Goal: Check status

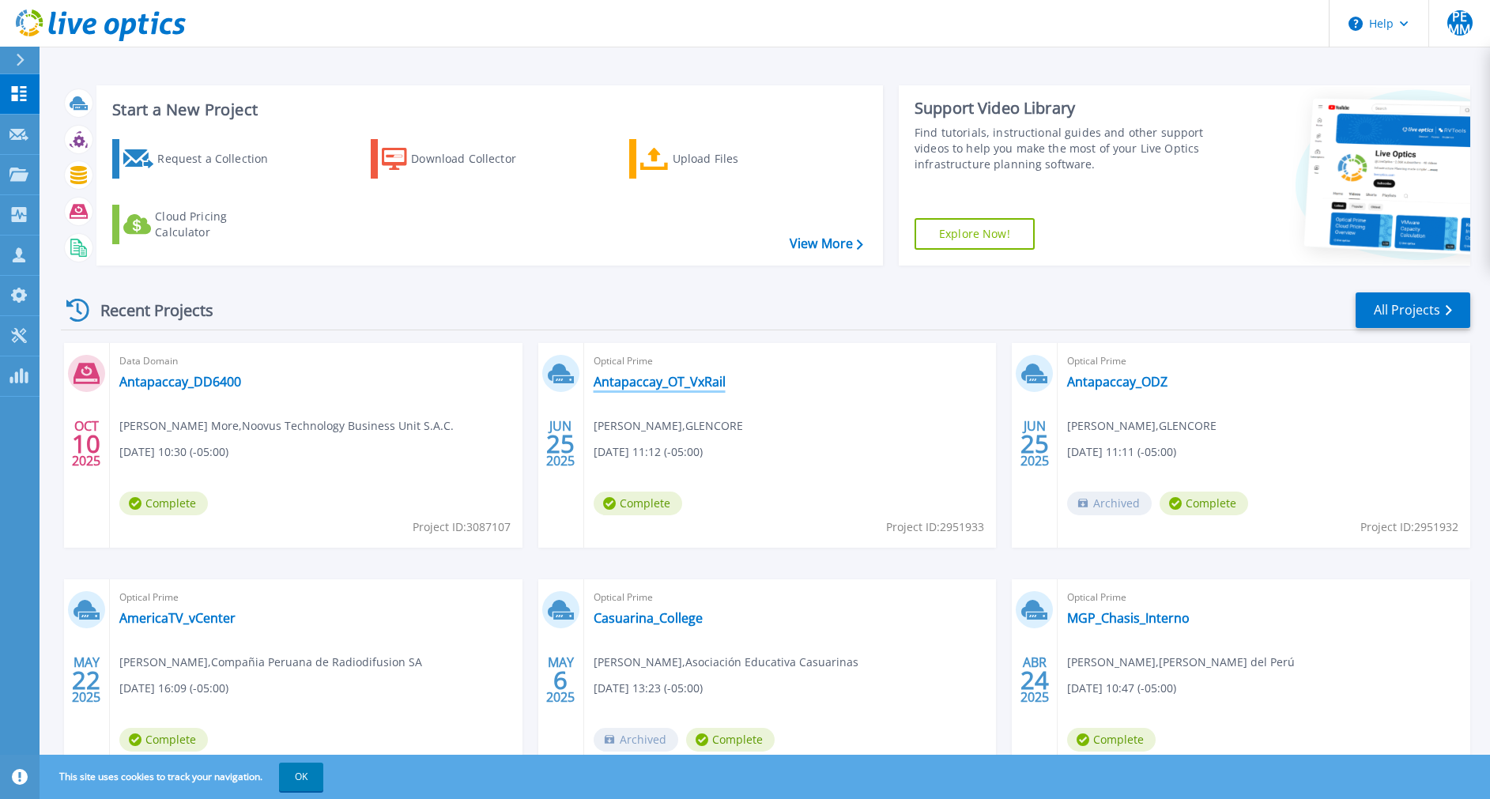
click at [676, 383] on link "Antapaccay_OT_VxRail" at bounding box center [659, 382] width 132 height 16
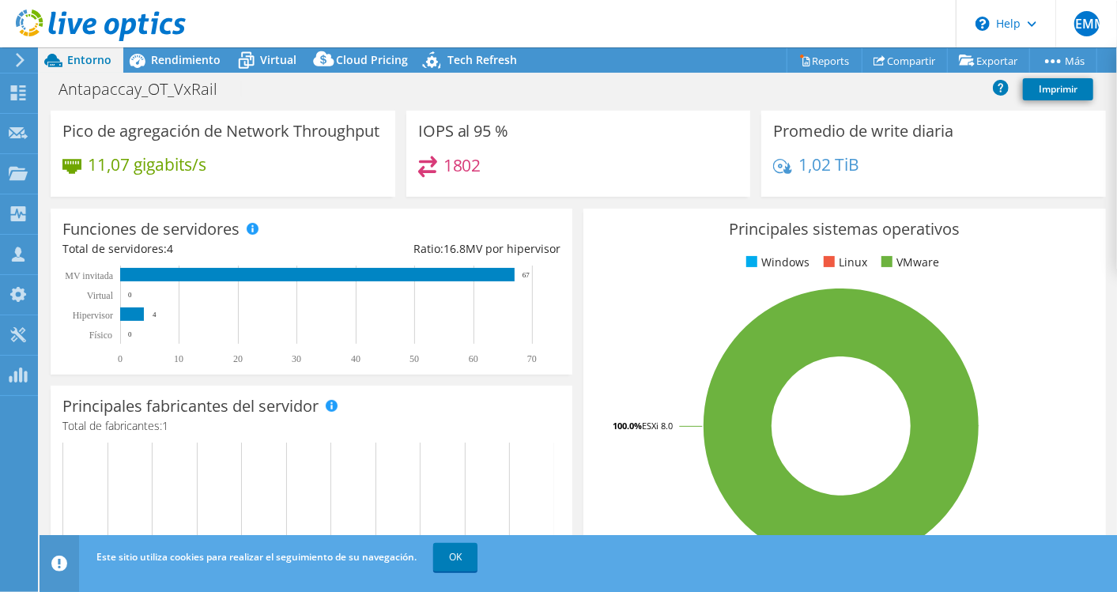
scroll to position [175, 0]
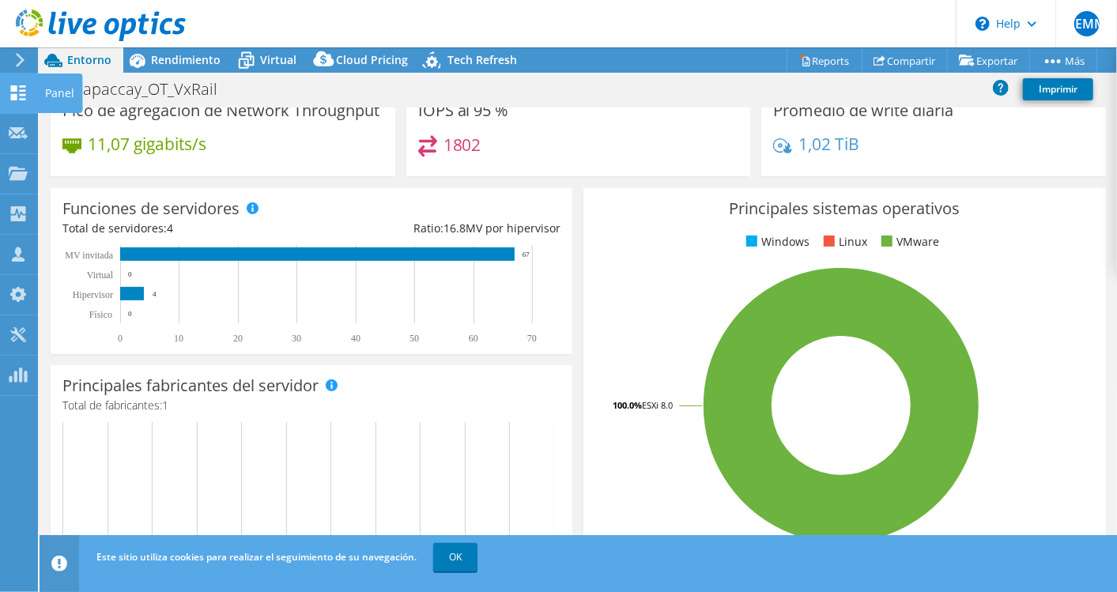
click at [20, 95] on icon at bounding box center [18, 92] width 19 height 15
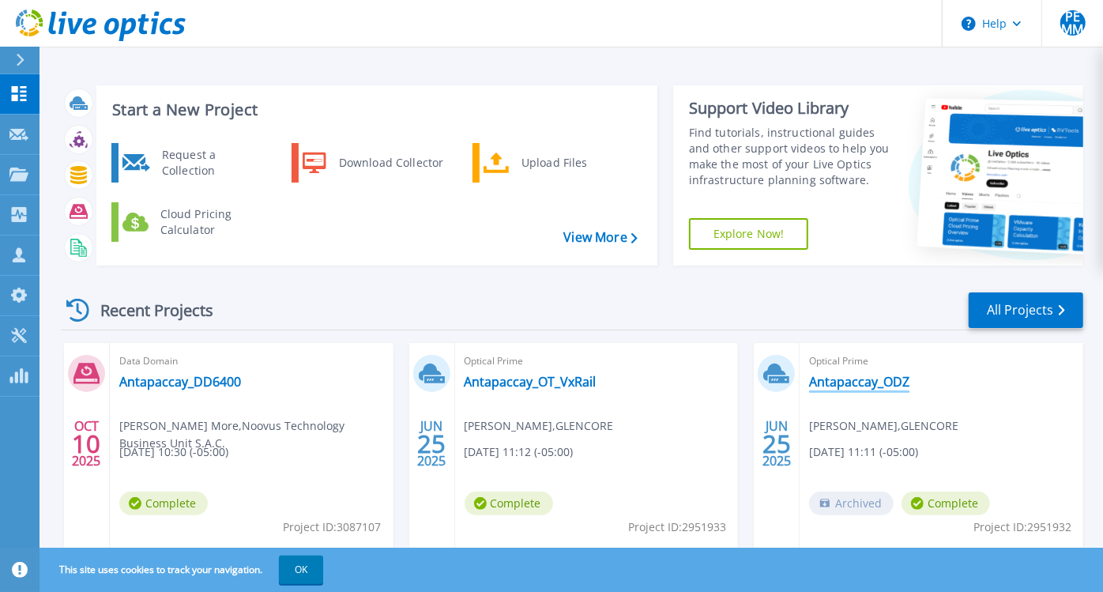
click at [868, 386] on link "Antapaccay_ODZ" at bounding box center [859, 382] width 100 height 16
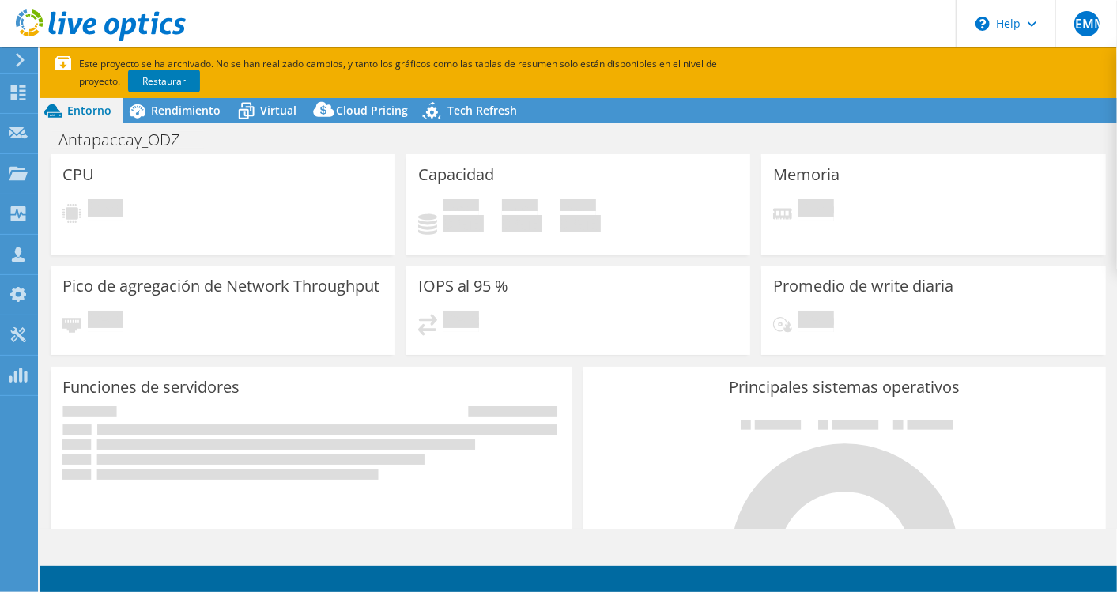
select select "USD"
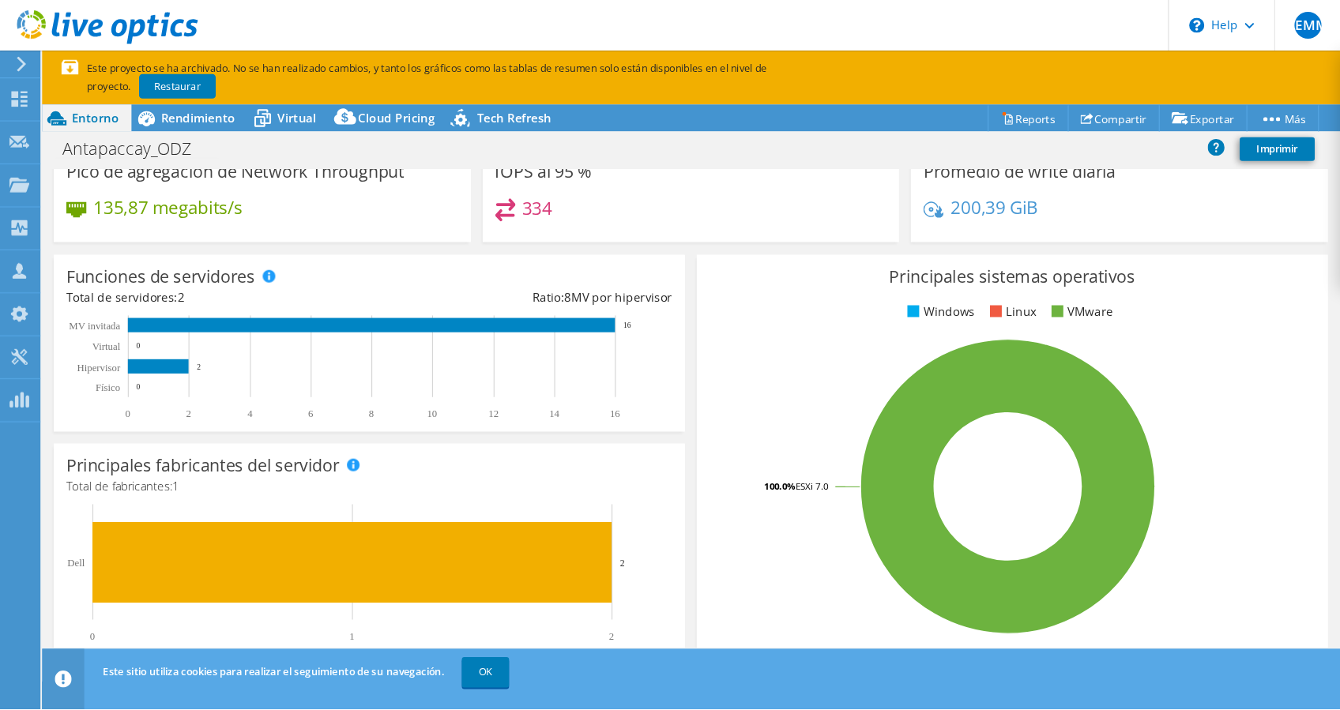
scroll to position [175, 0]
